Goal: Check status: Check status

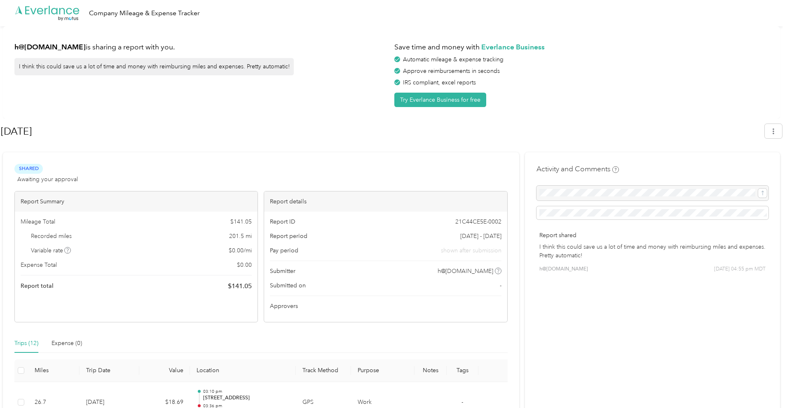
click at [37, 9] on icon ".cls-1 { fill: #00adee; } .cls-2 { fill: #fff; } .cls-3 { fill: #707372; } .cls…" at bounding box center [47, 13] width 66 height 17
